Goal: Information Seeking & Learning: Learn about a topic

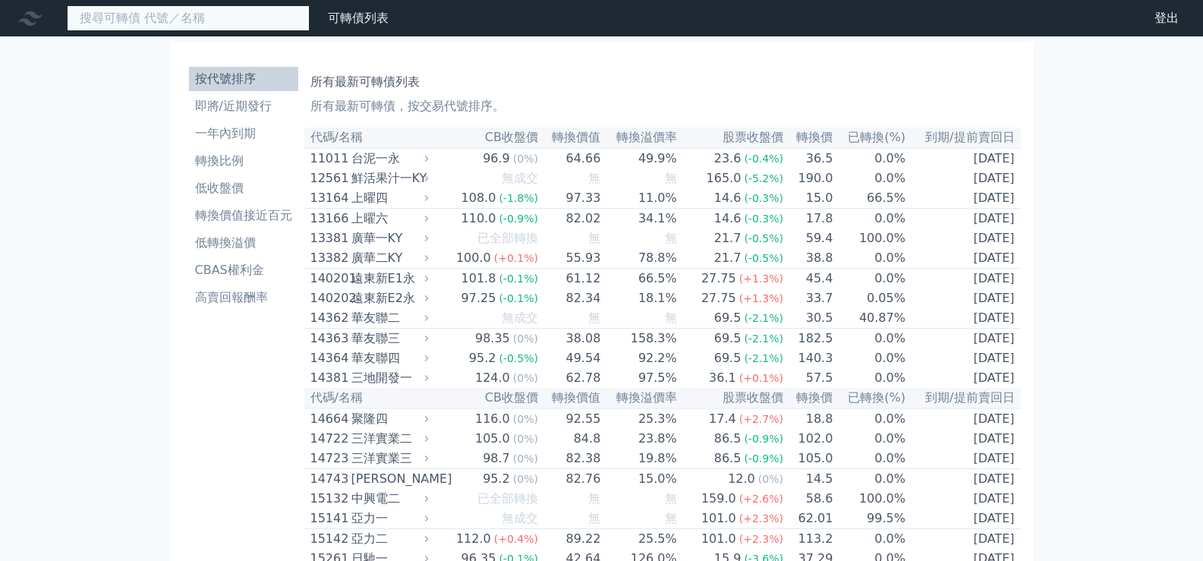
click at [178, 24] on input at bounding box center [188, 18] width 243 height 26
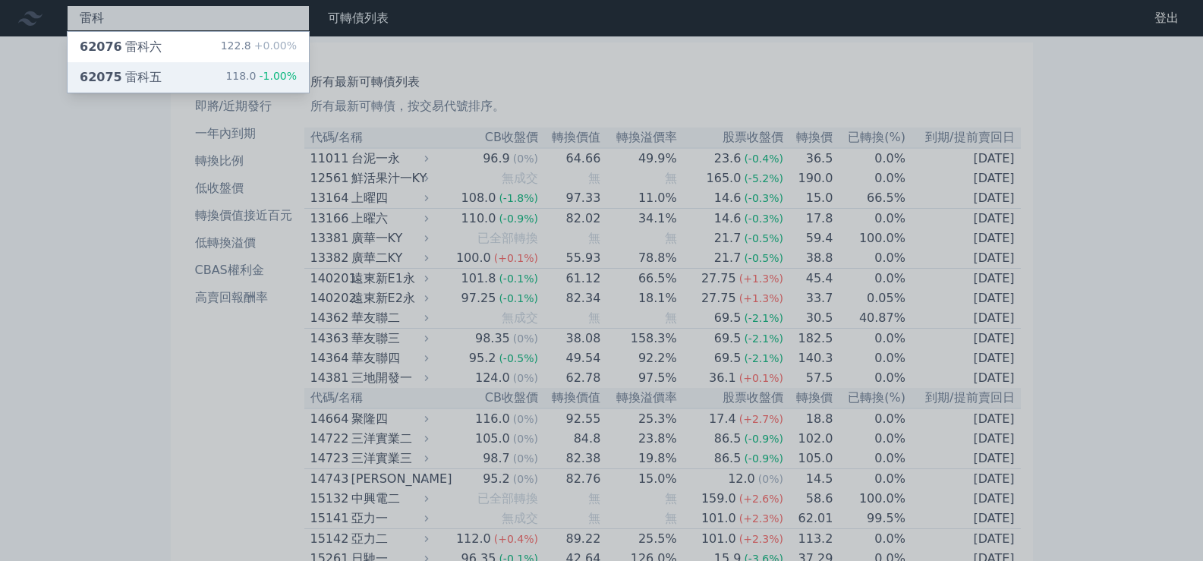
type input "雷科"
click at [221, 78] on div "62075 雷科五 118.0 -1.00%" at bounding box center [188, 77] width 241 height 30
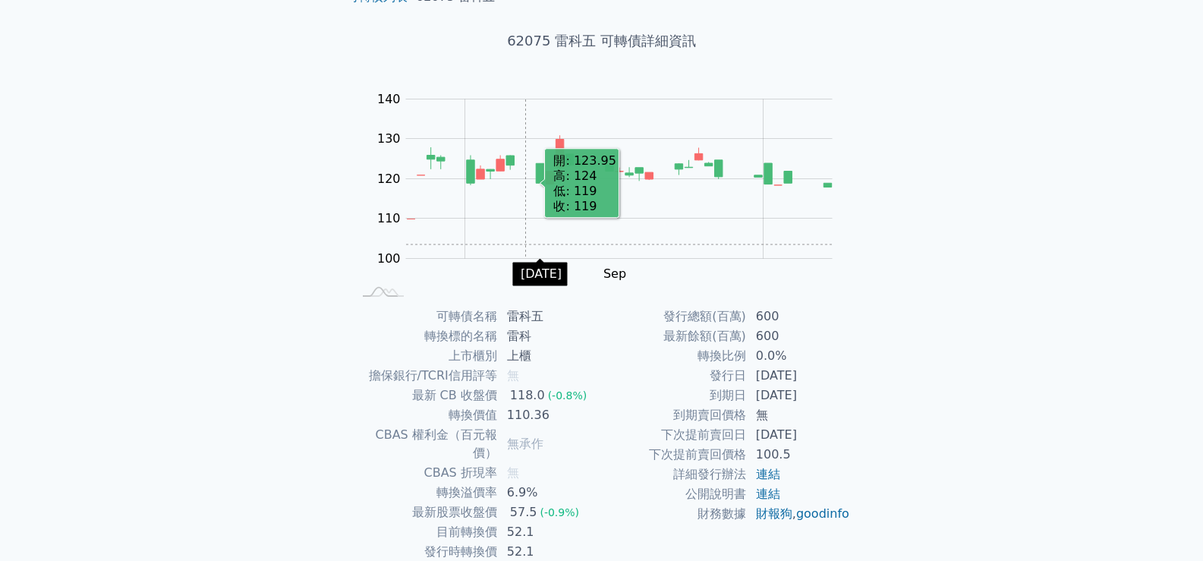
scroll to position [142, 0]
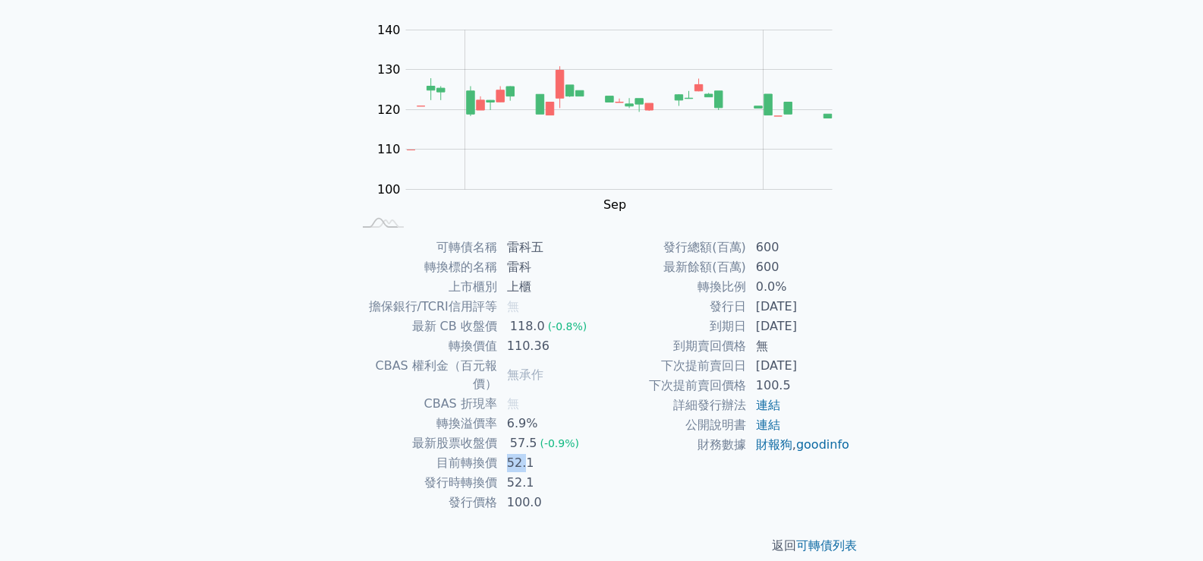
drag, startPoint x: 506, startPoint y: 445, endPoint x: 523, endPoint y: 443, distance: 16.8
click at [523, 453] on td "52.1" at bounding box center [550, 463] width 104 height 20
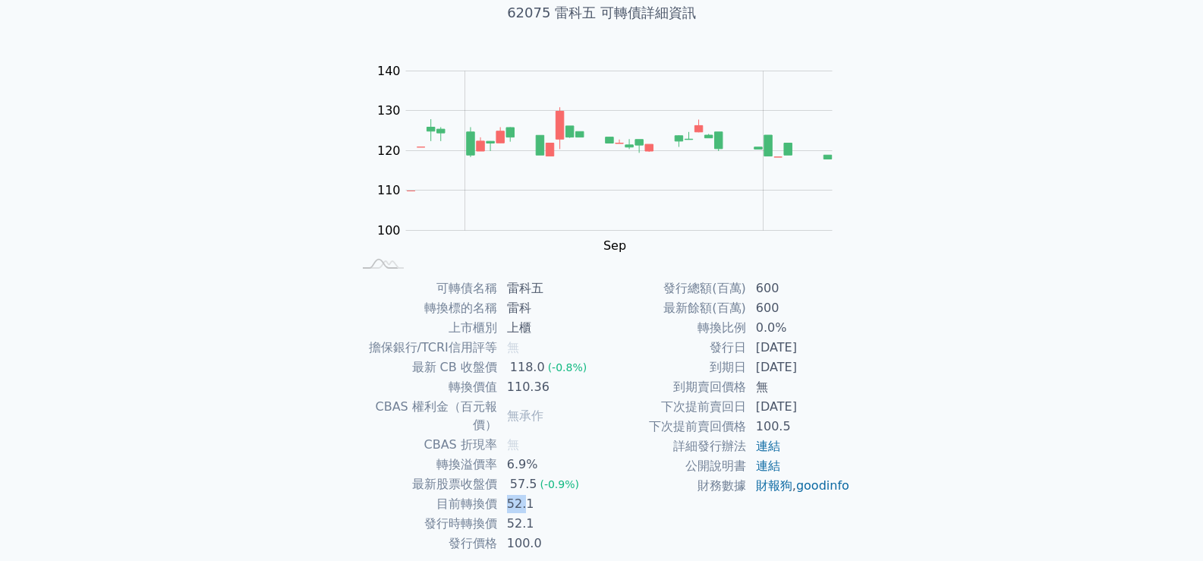
scroll to position [0, 0]
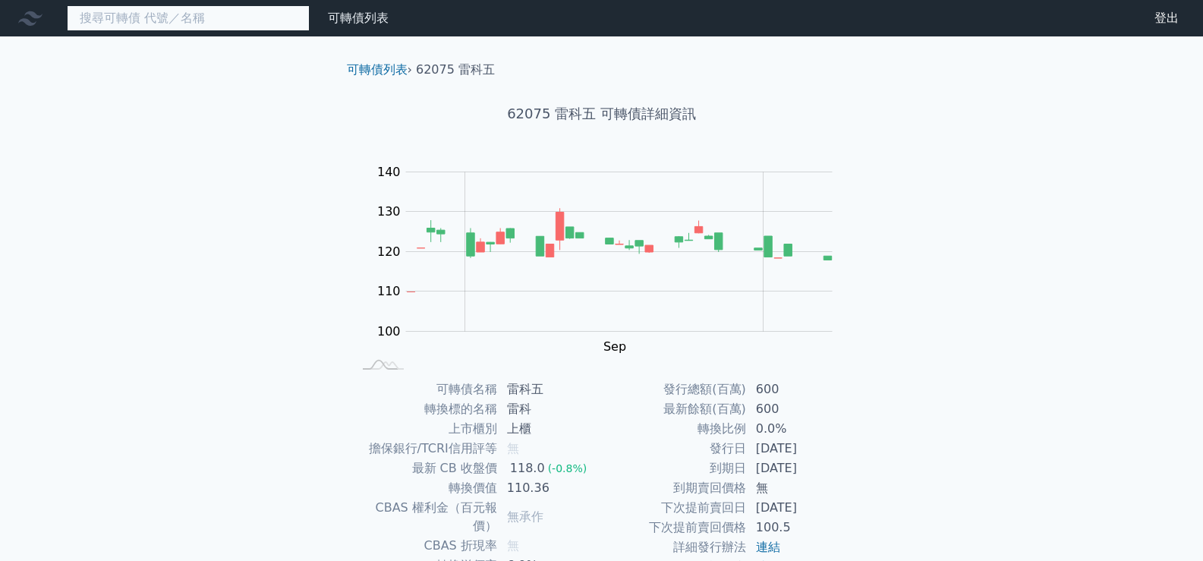
click at [192, 11] on input at bounding box center [188, 18] width 243 height 26
click at [191, 27] on input at bounding box center [188, 18] width 243 height 26
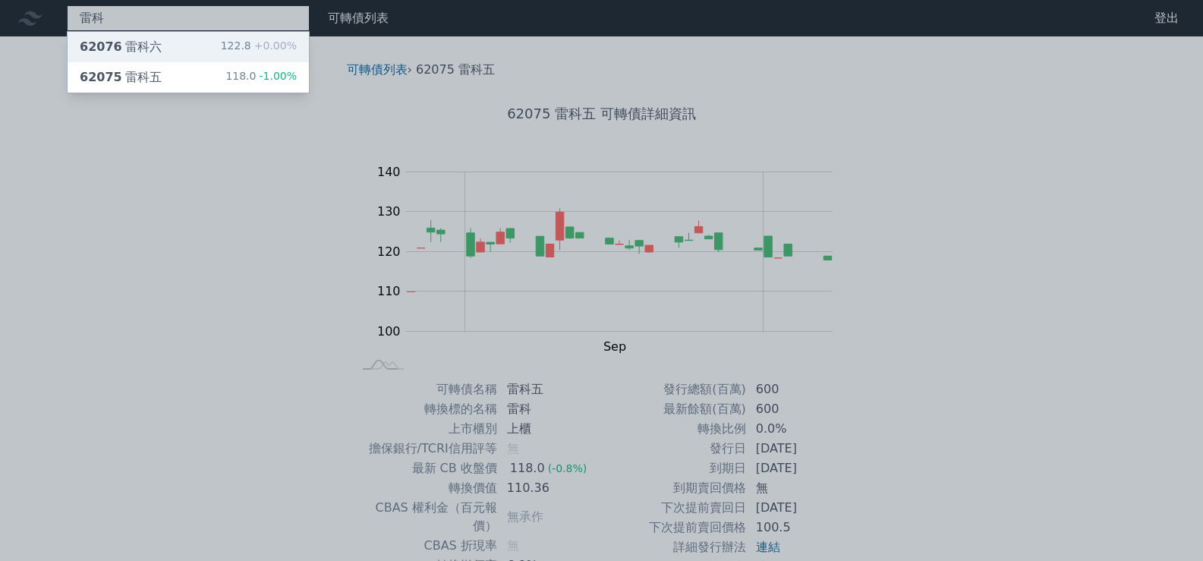
type input "雷科"
click at [112, 49] on span "62076" at bounding box center [101, 46] width 43 height 14
